Goal: Transaction & Acquisition: Obtain resource

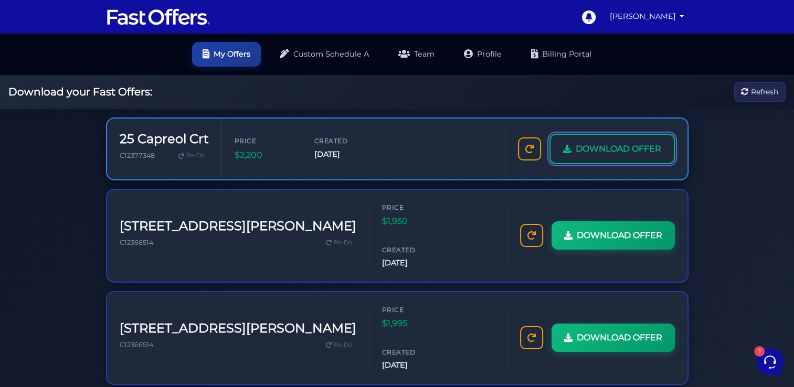
click at [591, 152] on span "DOWNLOAD OFFER" at bounding box center [619, 149] width 86 height 14
